Goal: Task Accomplishment & Management: Manage account settings

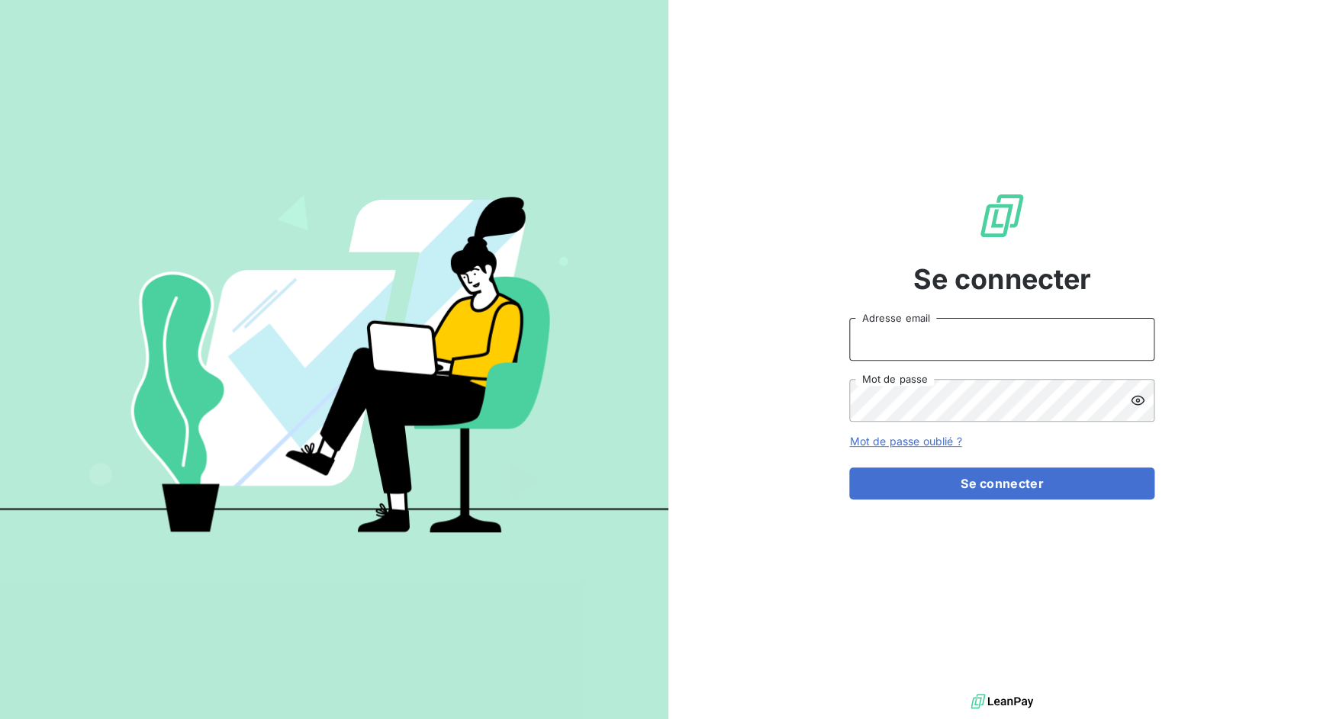
click at [992, 349] on input "Adresse email" at bounding box center [1001, 339] width 305 height 43
drag, startPoint x: 902, startPoint y: 338, endPoint x: 966, endPoint y: 342, distance: 64.2
click at [966, 342] on input "admin@3dcelo" at bounding box center [1001, 339] width 305 height 43
type input "admin@lpgitaly"
click at [849, 468] on button "Se connecter" at bounding box center [1001, 484] width 305 height 32
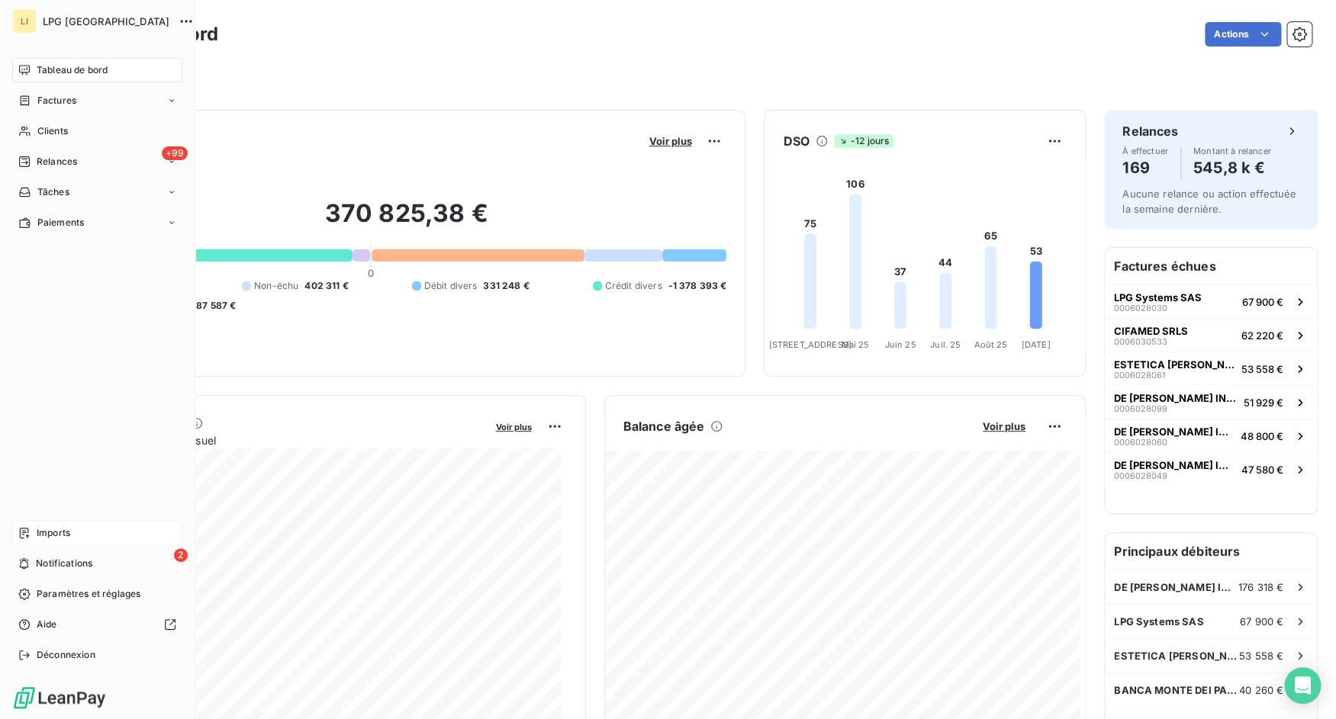
click at [31, 527] on div "Imports" at bounding box center [97, 533] width 170 height 24
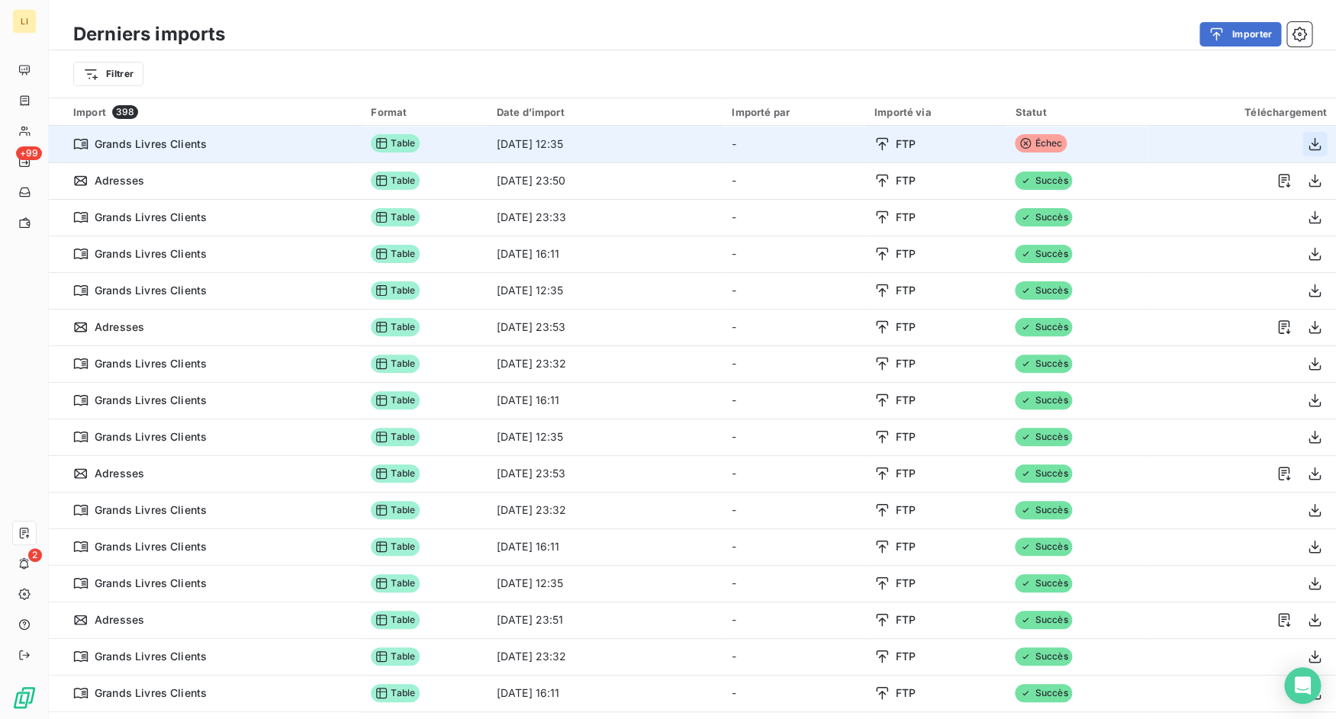
click at [1307, 138] on icon "button" at bounding box center [1314, 144] width 15 height 15
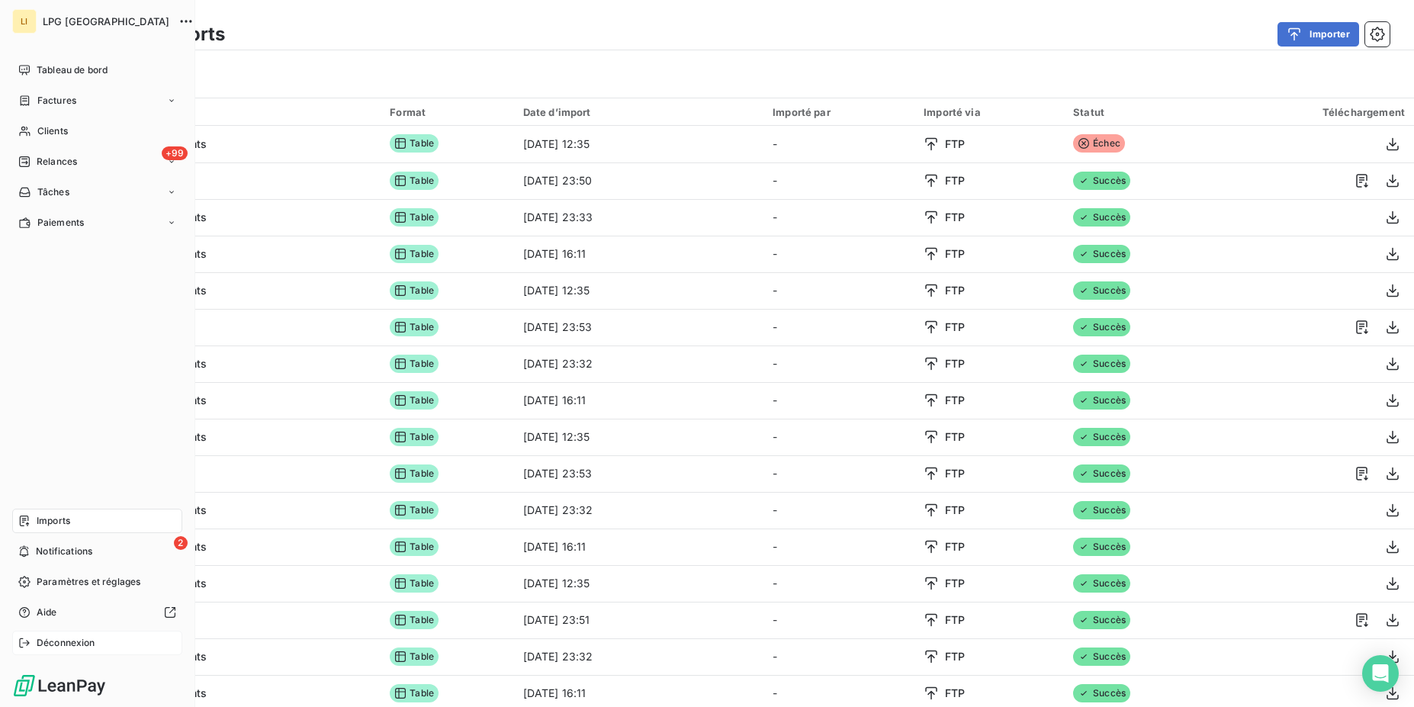
click at [63, 653] on div "Déconnexion" at bounding box center [97, 643] width 170 height 24
